Goal: Find specific fact: Find specific fact

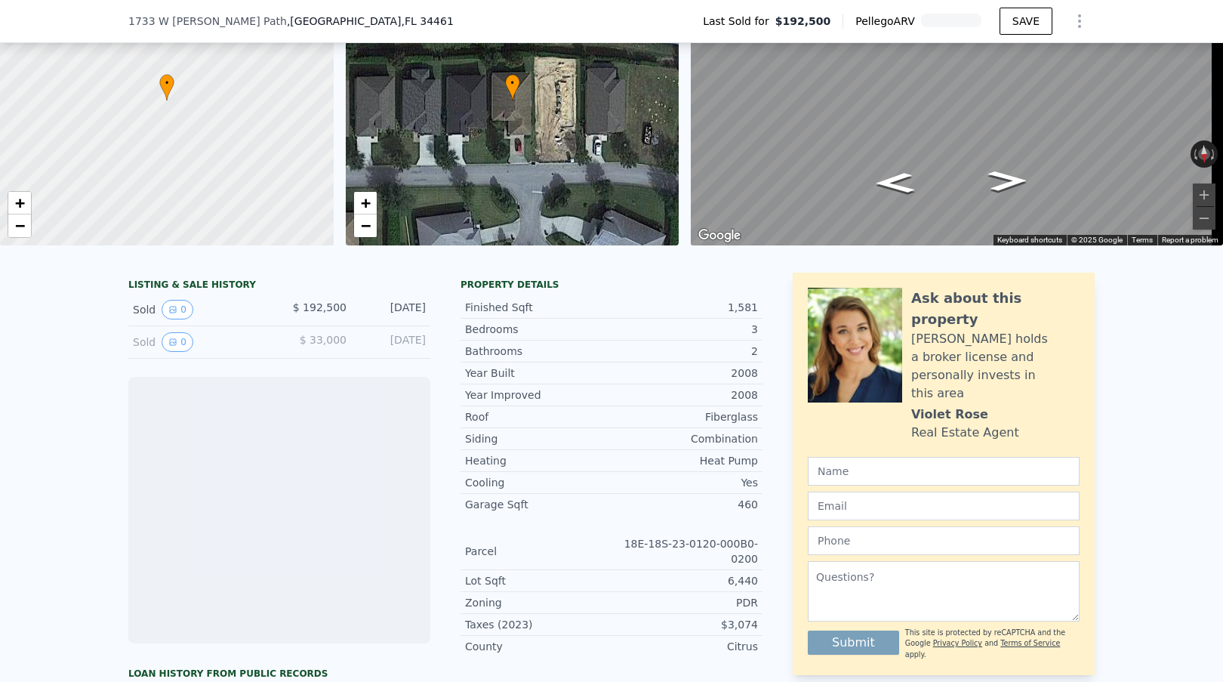
scroll to position [146, 0]
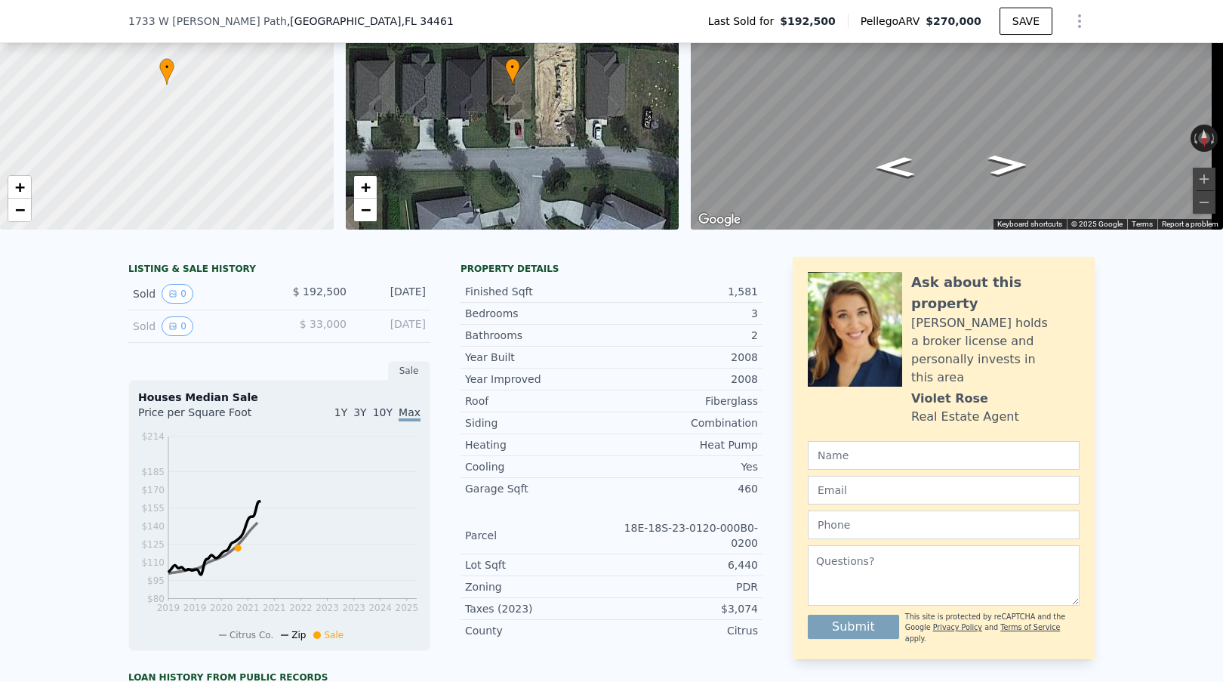
click at [735, 606] on div "$3,074" at bounding box center [685, 608] width 146 height 15
copy div "3,074"
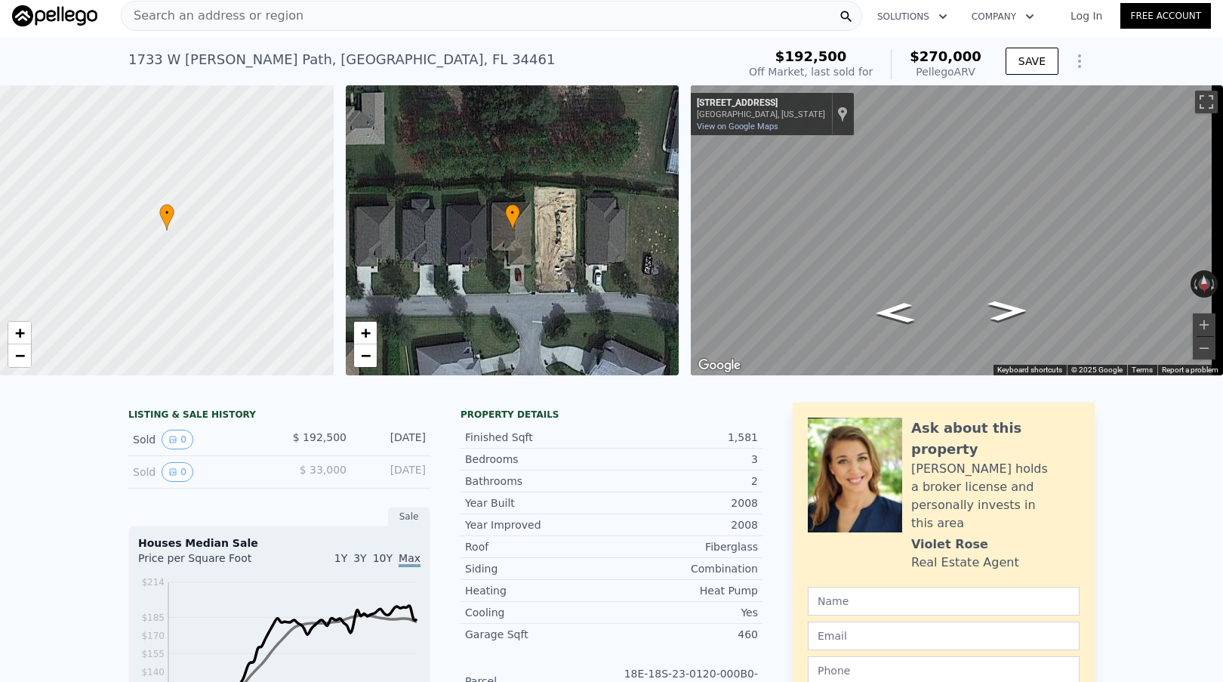
scroll to position [0, 0]
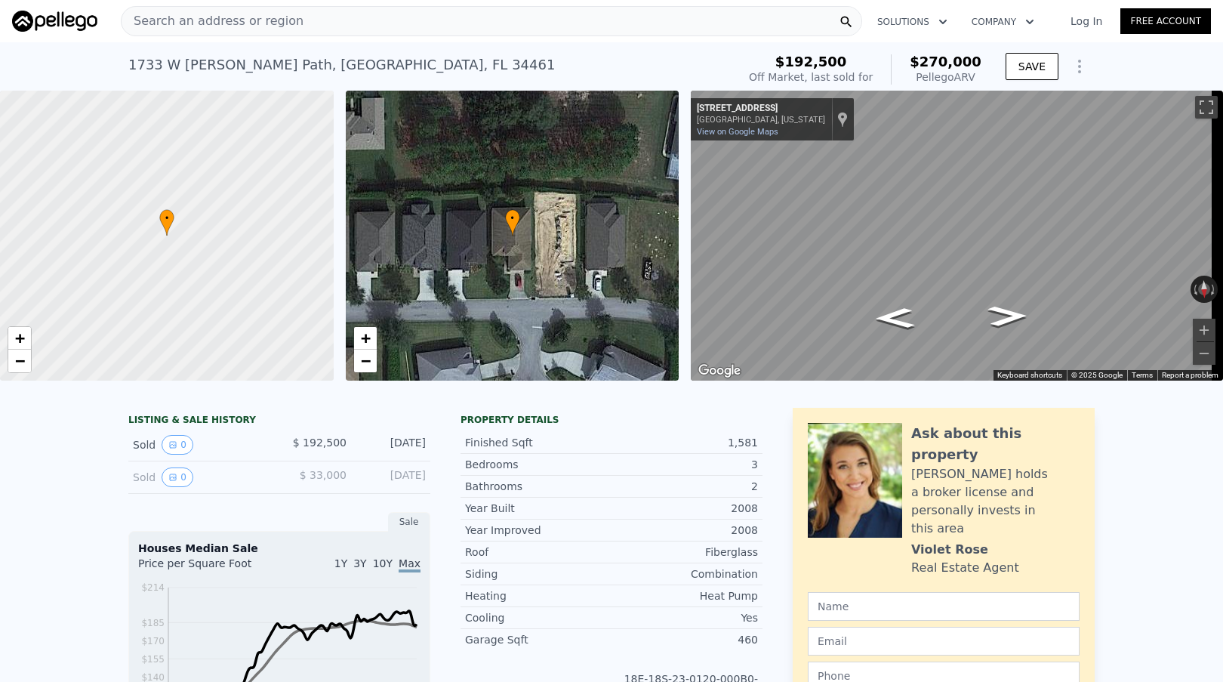
click at [267, 58] on div "[STREET_ADDRESS][PERSON_NAME]" at bounding box center [341, 64] width 427 height 21
copy div "[STREET_ADDRESS][PERSON_NAME] Sold [DATE] for $192,500 (~ARV $270k )"
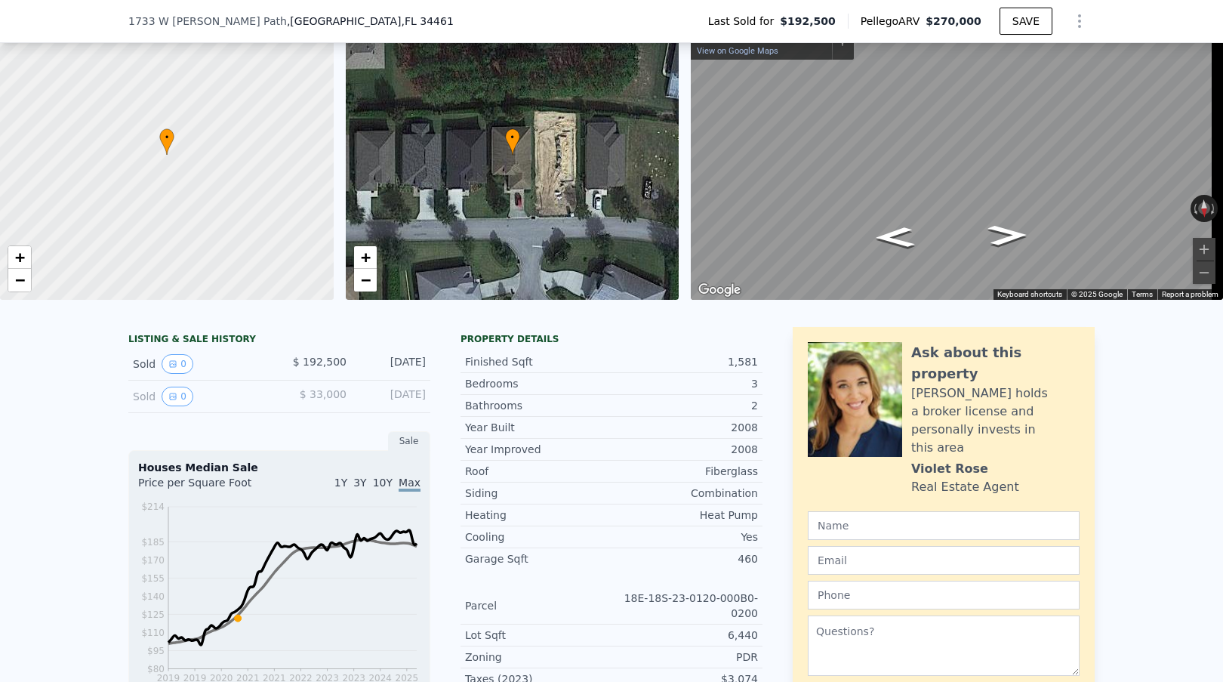
scroll to position [146, 0]
